Goal: Task Accomplishment & Management: Manage account settings

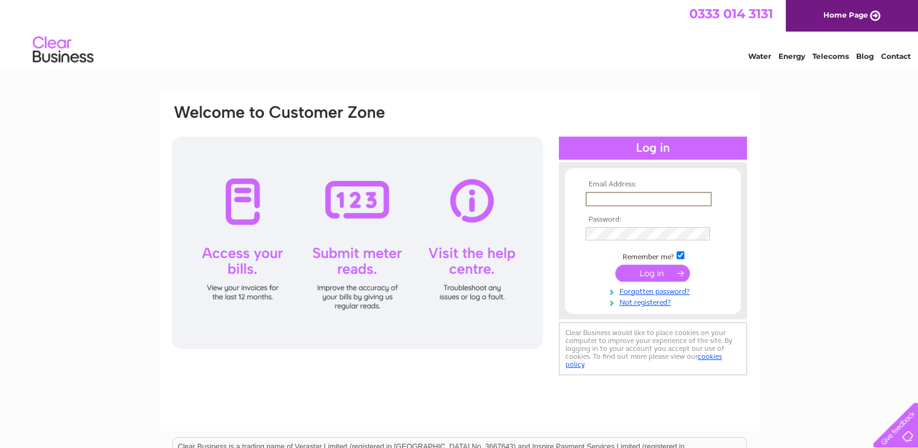
click at [606, 195] on input "text" at bounding box center [648, 199] width 126 height 15
type input "[PERSON_NAME][EMAIL_ADDRESS][PERSON_NAME][DOMAIN_NAME]"
click at [647, 292] on link "Forgotten password?" at bounding box center [654, 289] width 138 height 12
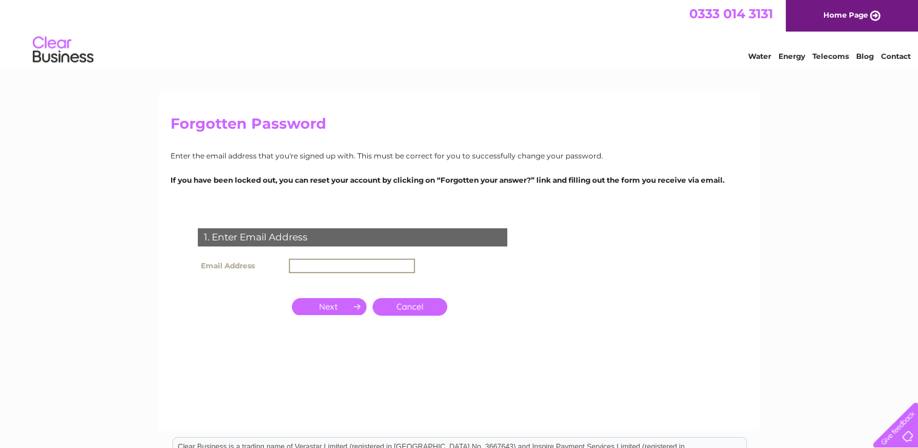
click at [325, 261] on input "text" at bounding box center [352, 265] width 126 height 15
type input "Paul.rodgers@patrickproperties.co.uk"
click at [343, 309] on input "button" at bounding box center [329, 305] width 75 height 17
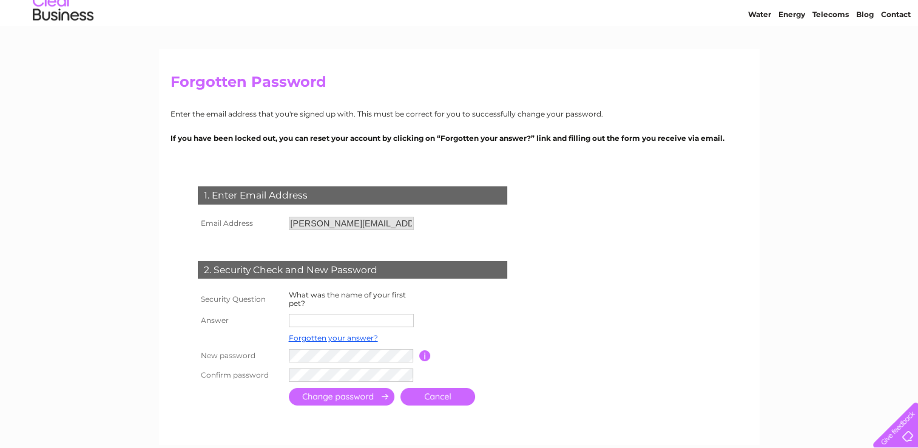
scroll to position [61, 0]
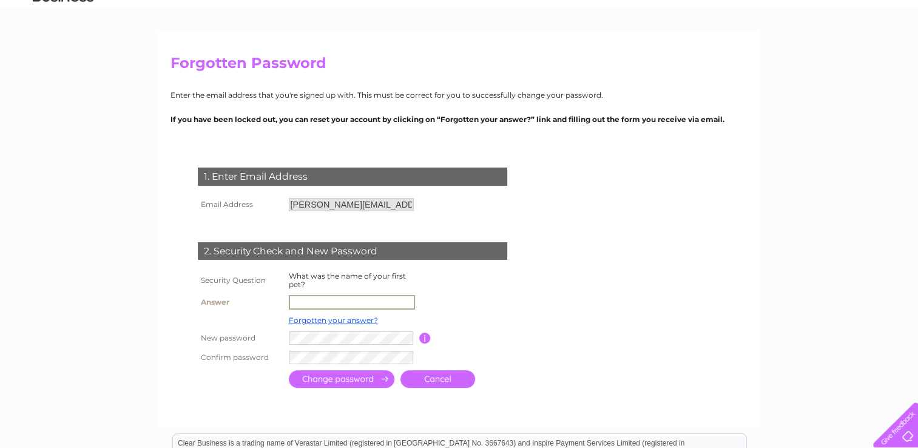
click at [313, 298] on input "text" at bounding box center [352, 302] width 126 height 15
type input "Roger"
click at [337, 379] on input "submit" at bounding box center [342, 378] width 106 height 18
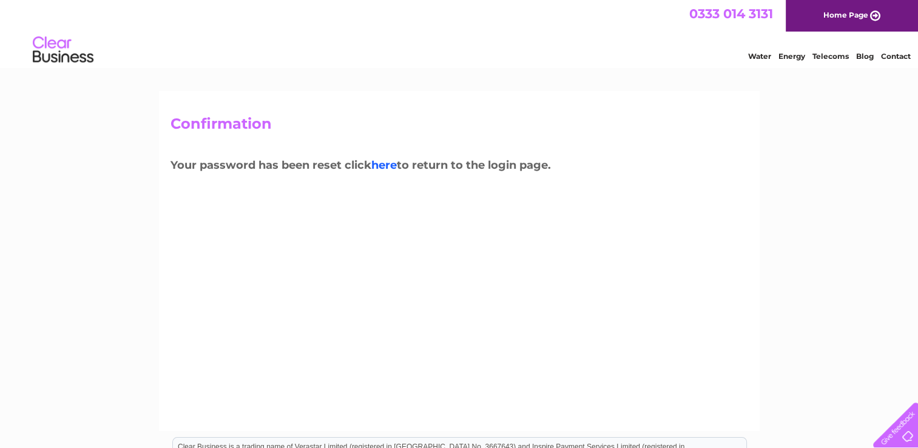
click at [388, 167] on link "here" at bounding box center [383, 164] width 25 height 13
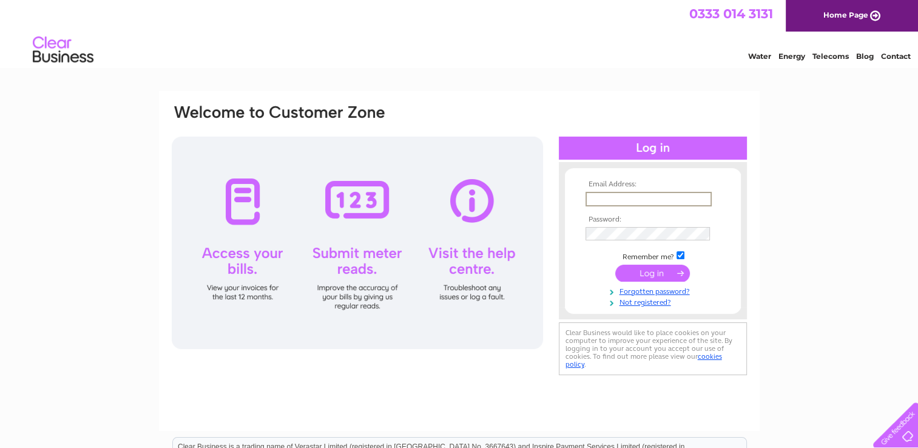
click at [621, 193] on input "text" at bounding box center [648, 199] width 126 height 15
type input "Paul.rodgers@patrickproperties.co.uk"
click at [662, 274] on input "submit" at bounding box center [652, 272] width 75 height 17
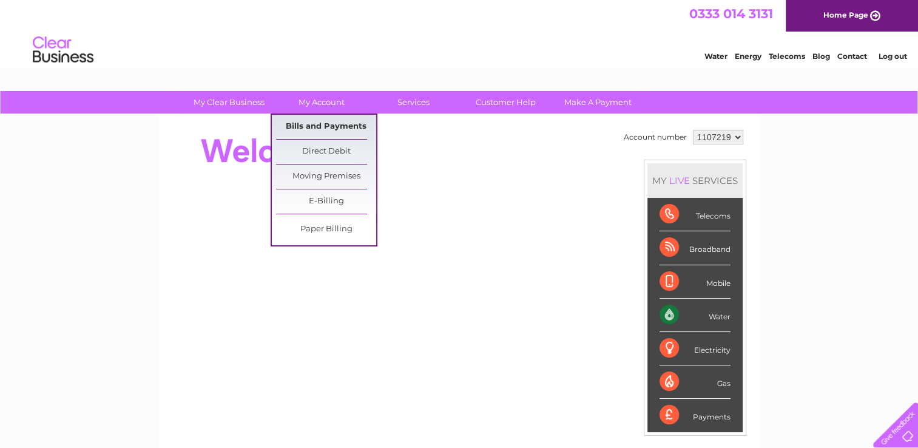
click at [326, 126] on link "Bills and Payments" at bounding box center [326, 127] width 100 height 24
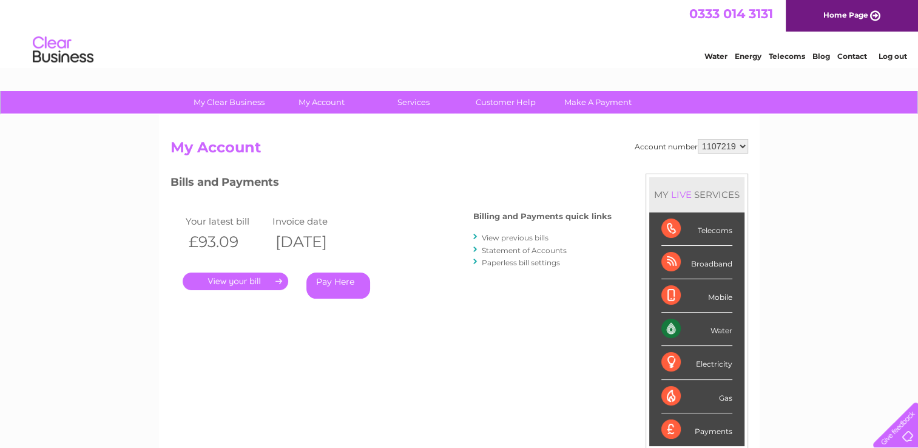
click at [232, 281] on link "." at bounding box center [236, 281] width 106 height 18
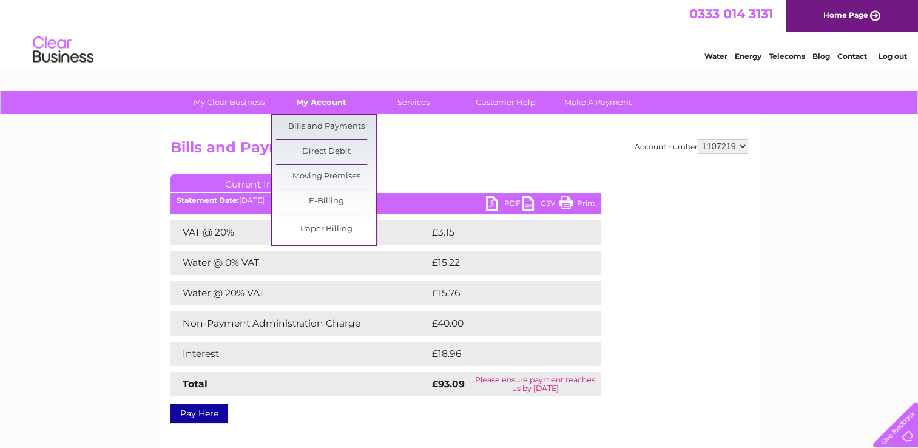
click at [325, 103] on link "My Account" at bounding box center [321, 102] width 100 height 22
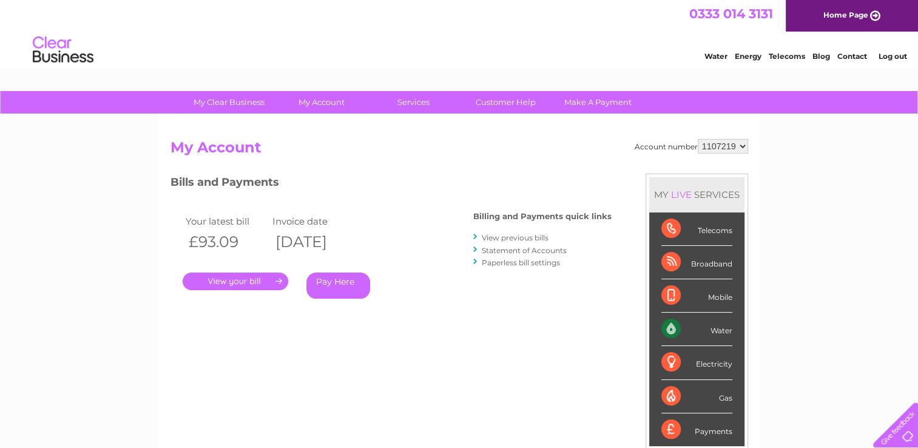
click at [528, 236] on link "View previous bills" at bounding box center [515, 237] width 67 height 9
